Goal: Information Seeking & Learning: Understand process/instructions

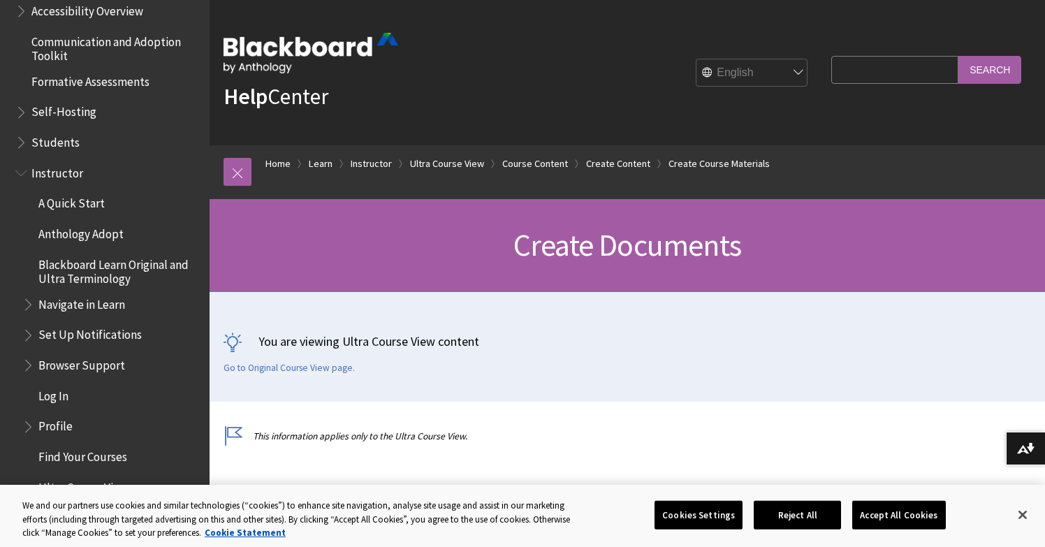
click at [874, 74] on input "Search Query" at bounding box center [894, 69] width 127 height 27
type input "copy to"
click at [1001, 71] on input "Search" at bounding box center [989, 69] width 63 height 27
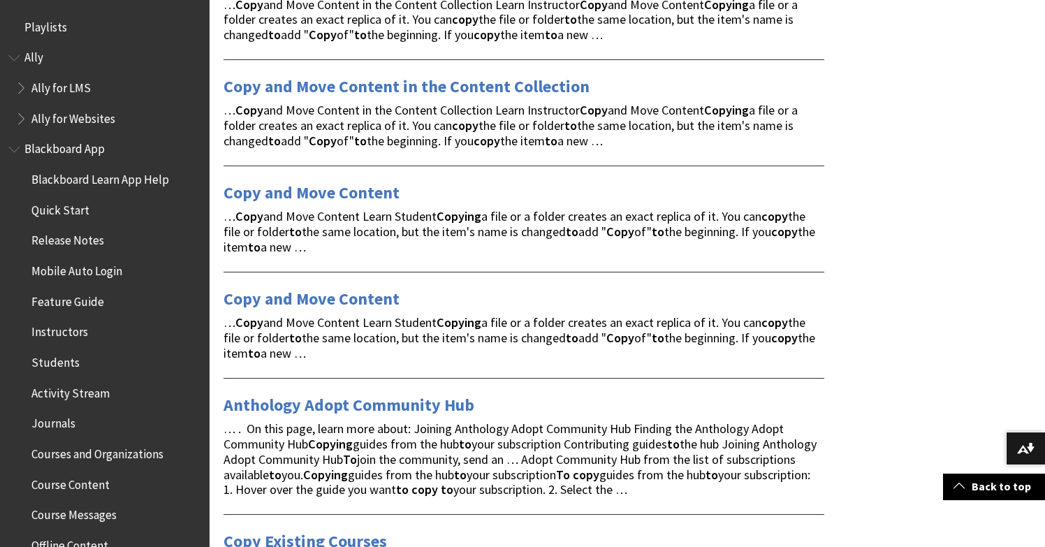
scroll to position [906, 0]
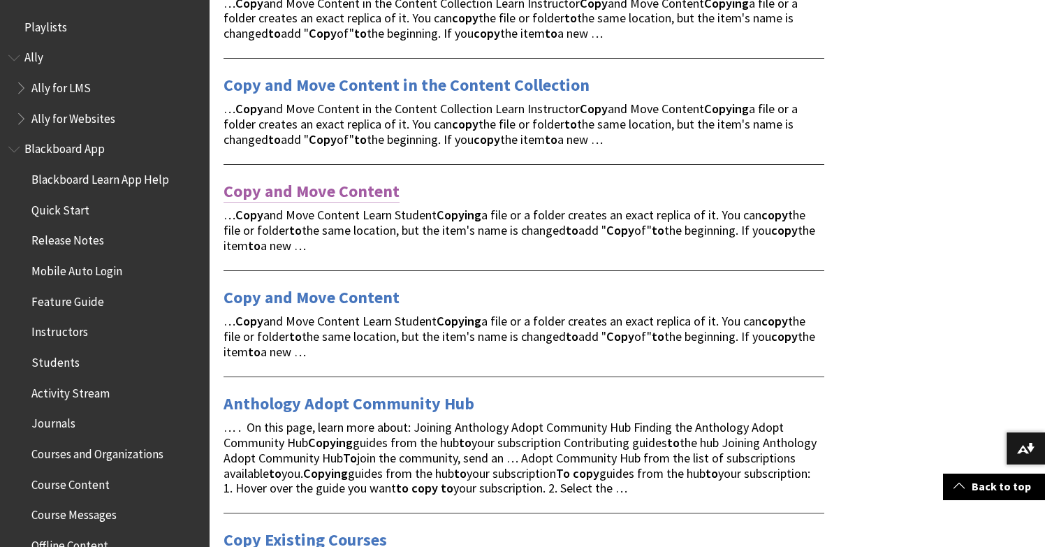
click at [343, 180] on link "Copy and Move Content" at bounding box center [311, 191] width 176 height 22
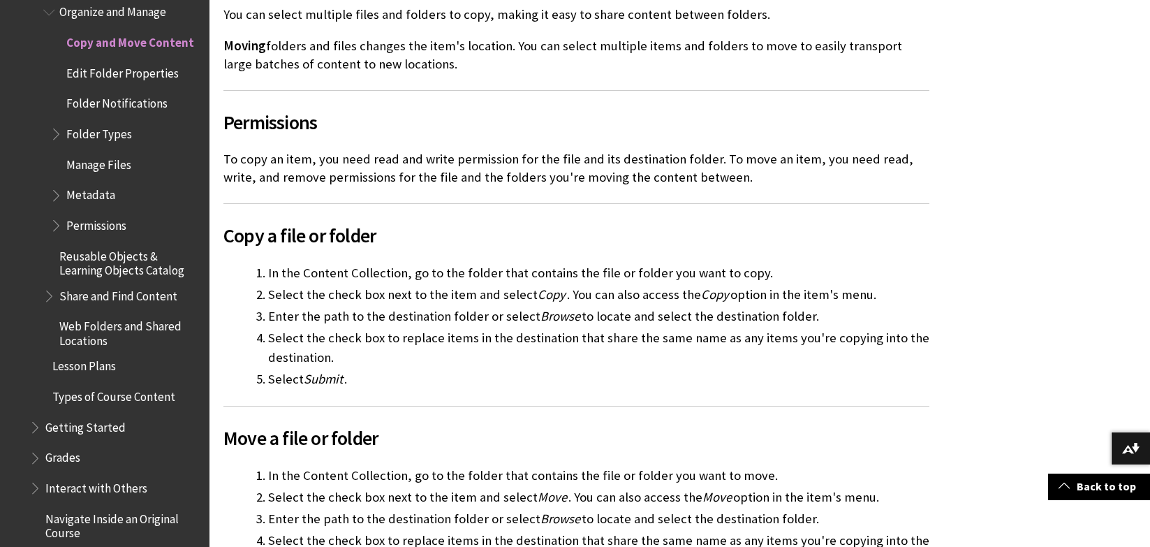
scroll to position [2016, 0]
